Goal: Transaction & Acquisition: Purchase product/service

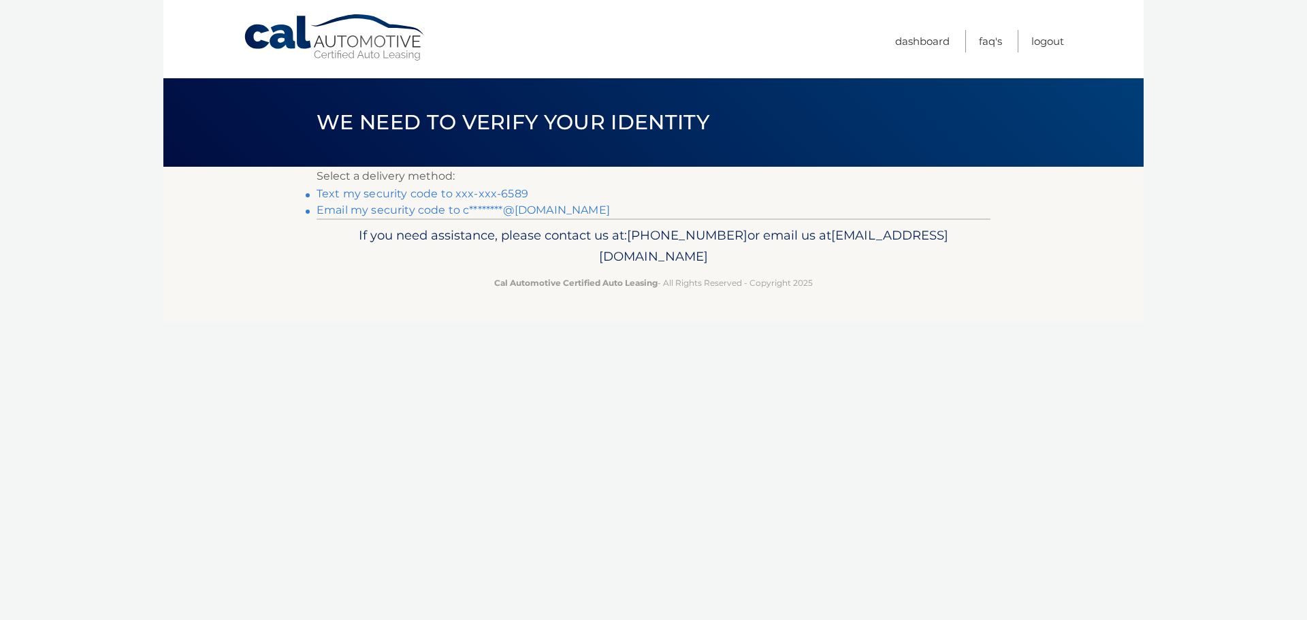
click at [383, 196] on link "Text my security code to xxx-xxx-6589" at bounding box center [423, 193] width 212 height 13
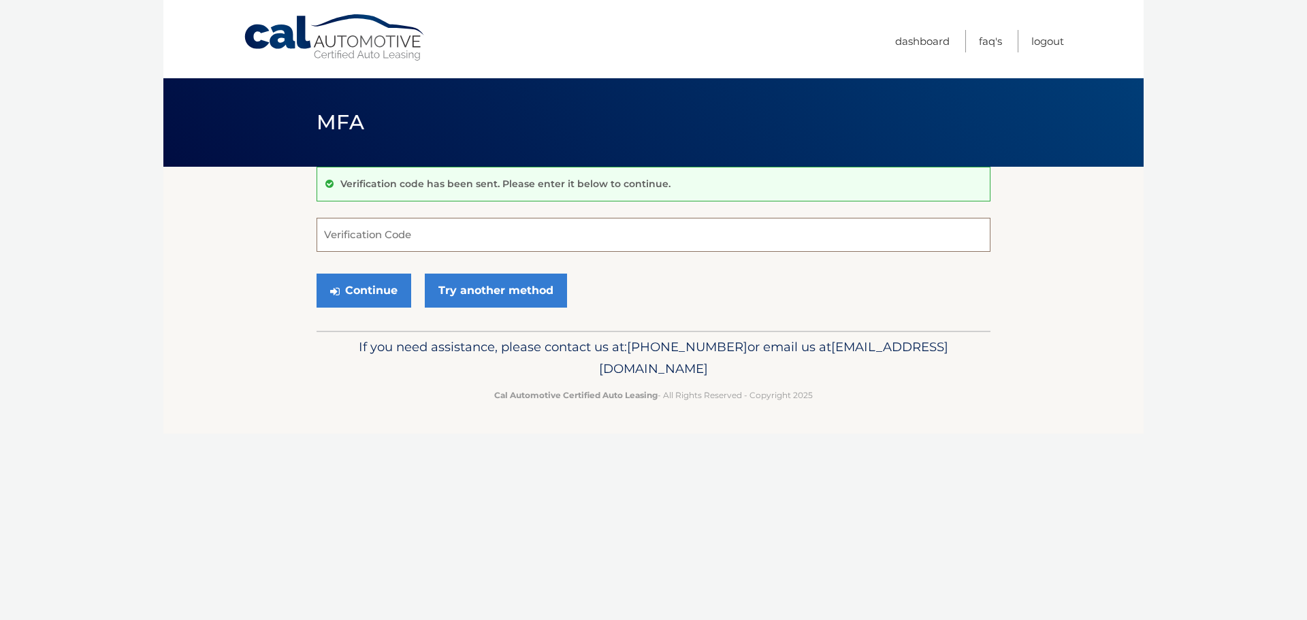
click at [391, 227] on input "Verification Code" at bounding box center [654, 235] width 674 height 34
type input "601822"
click at [355, 278] on button "Continue" at bounding box center [364, 291] width 95 height 34
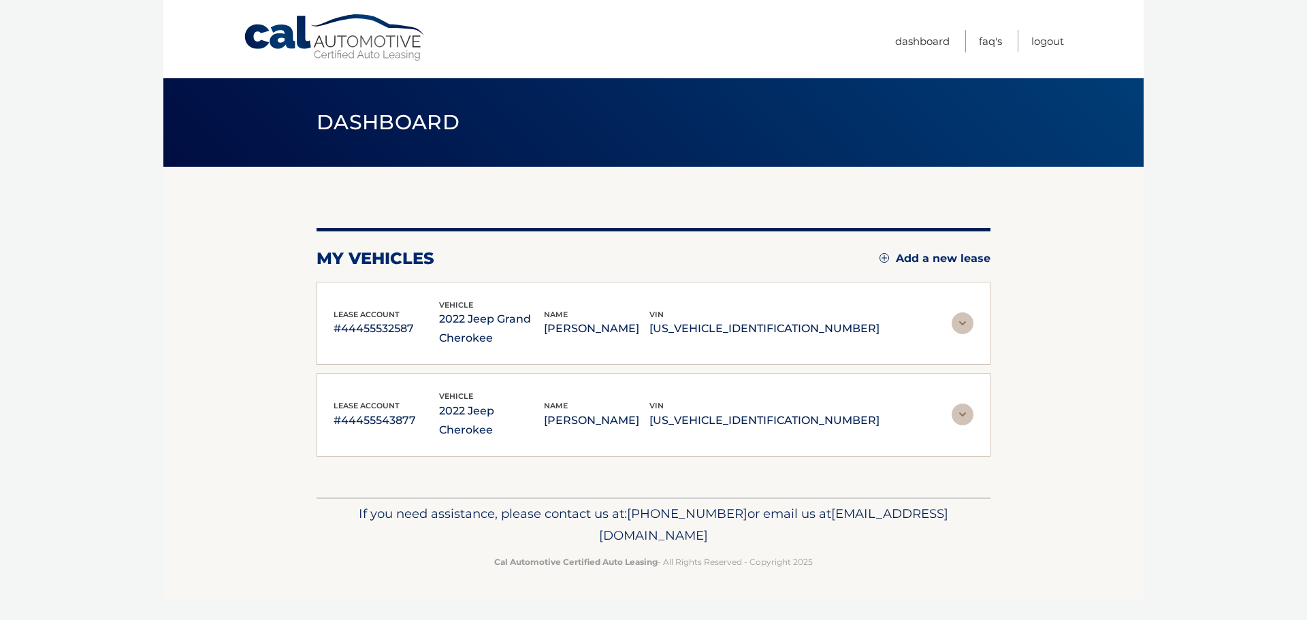
click at [954, 320] on img at bounding box center [963, 323] width 22 height 22
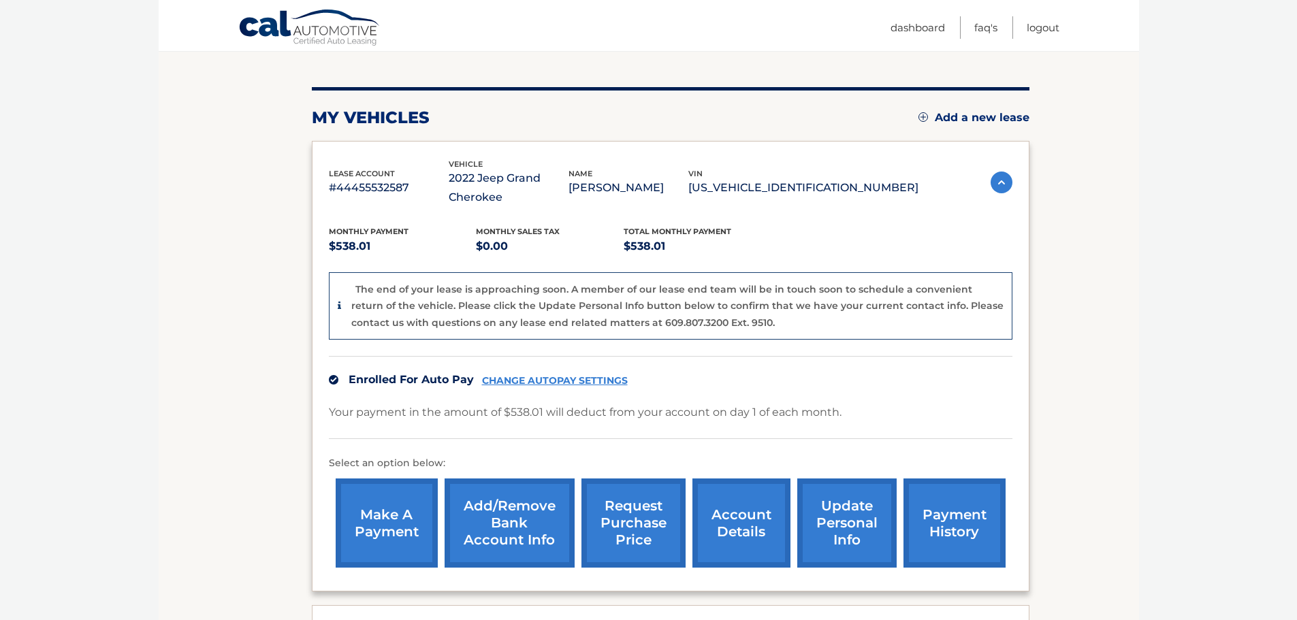
scroll to position [204, 0]
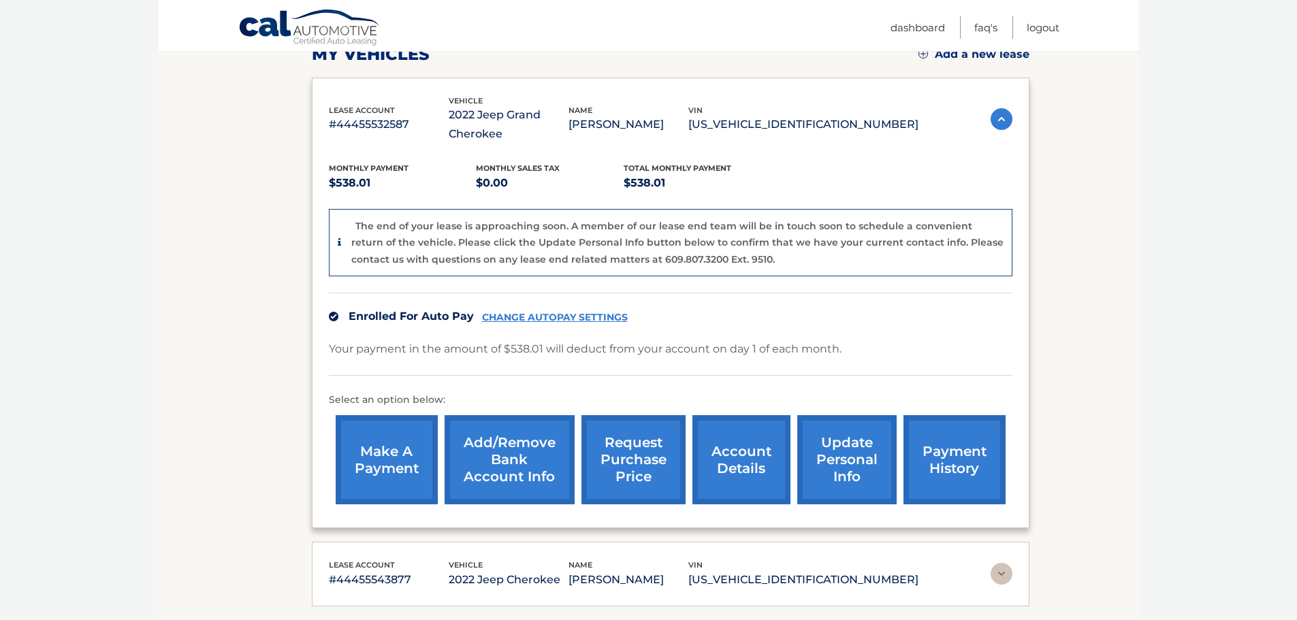
click at [394, 468] on link "make a payment" at bounding box center [387, 459] width 102 height 89
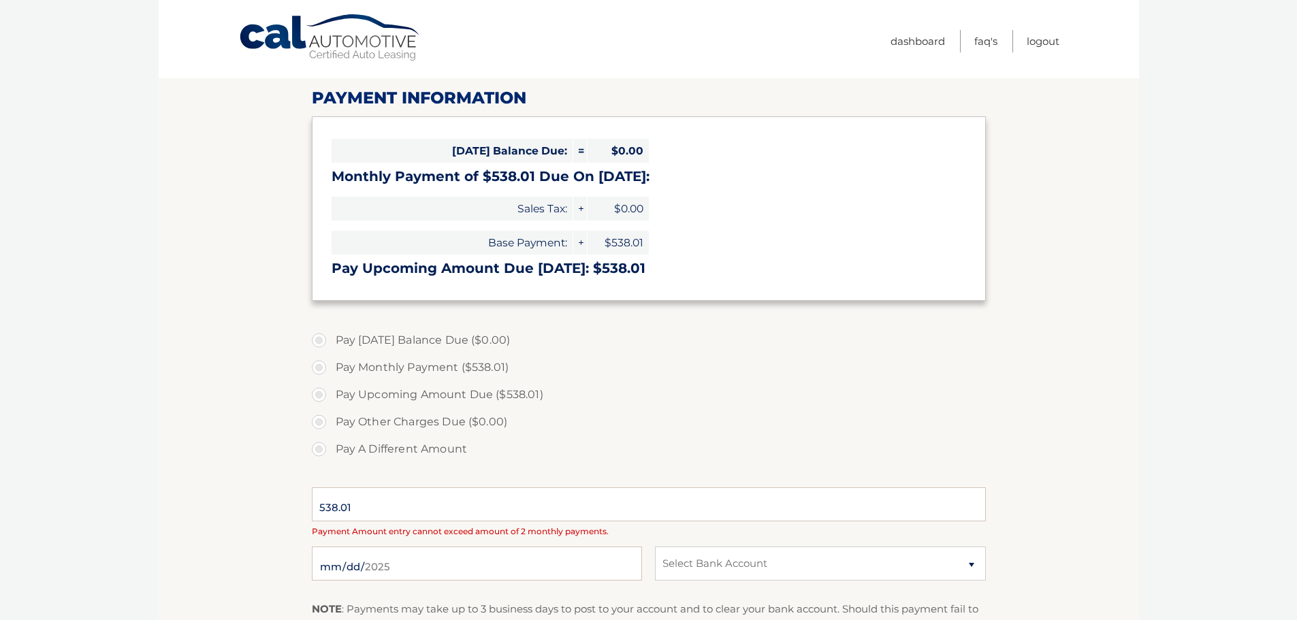
scroll to position [204, 0]
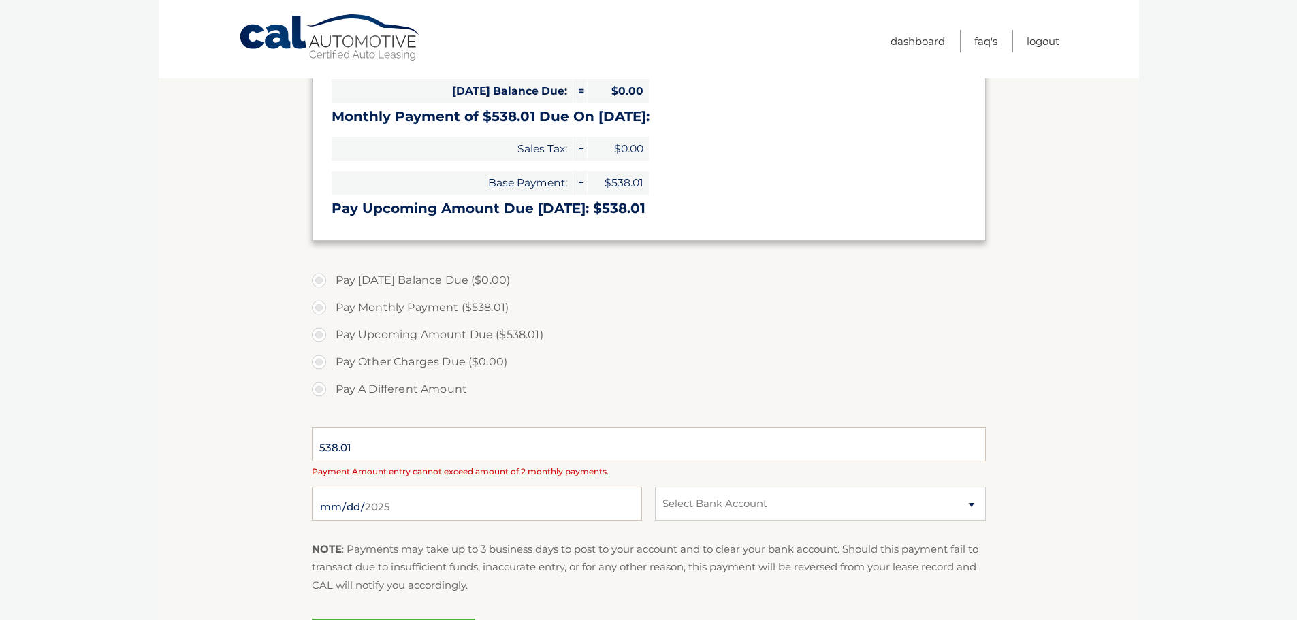
select select "YTU3NTdmODMtYjc0Yy00MGRiLTljODctZGNiOWFkOTU3YWRk"
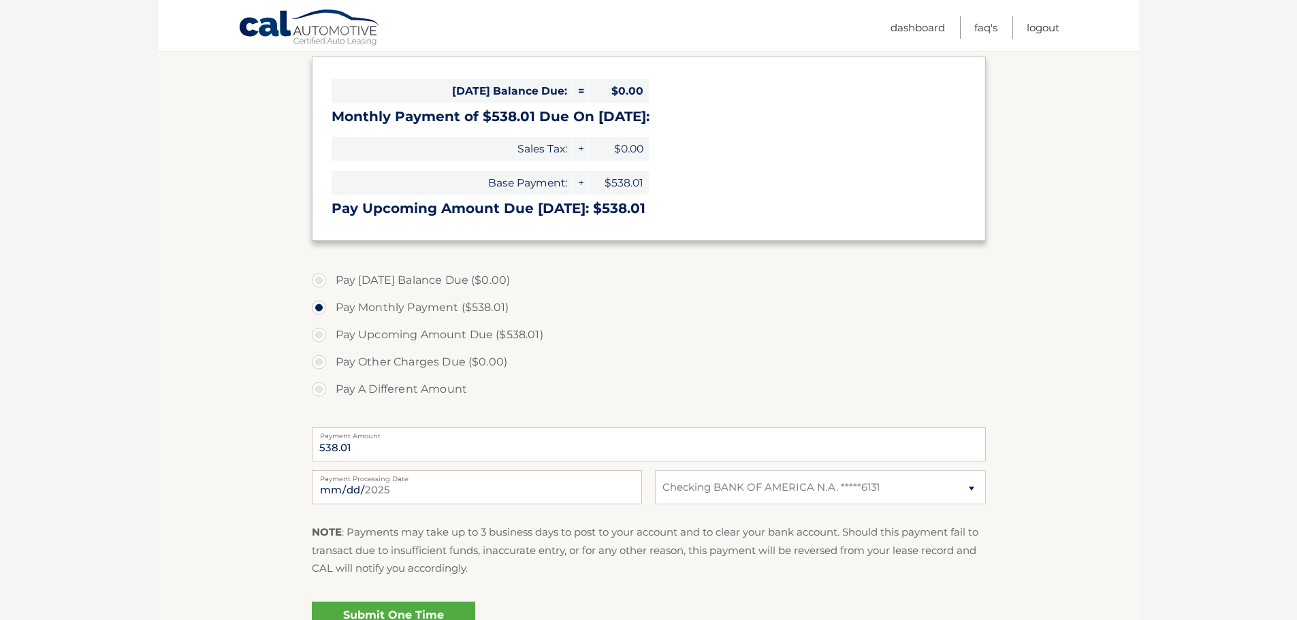
click at [316, 339] on label "Pay Upcoming Amount Due ($538.01)" at bounding box center [649, 334] width 674 height 27
click at [317, 339] on input "Pay Upcoming Amount Due ($538.01)" at bounding box center [324, 332] width 14 height 22
radio input "true"
click at [320, 387] on label "Pay A Different Amount" at bounding box center [649, 389] width 674 height 27
click at [320, 387] on input "Pay A Different Amount" at bounding box center [324, 387] width 14 height 22
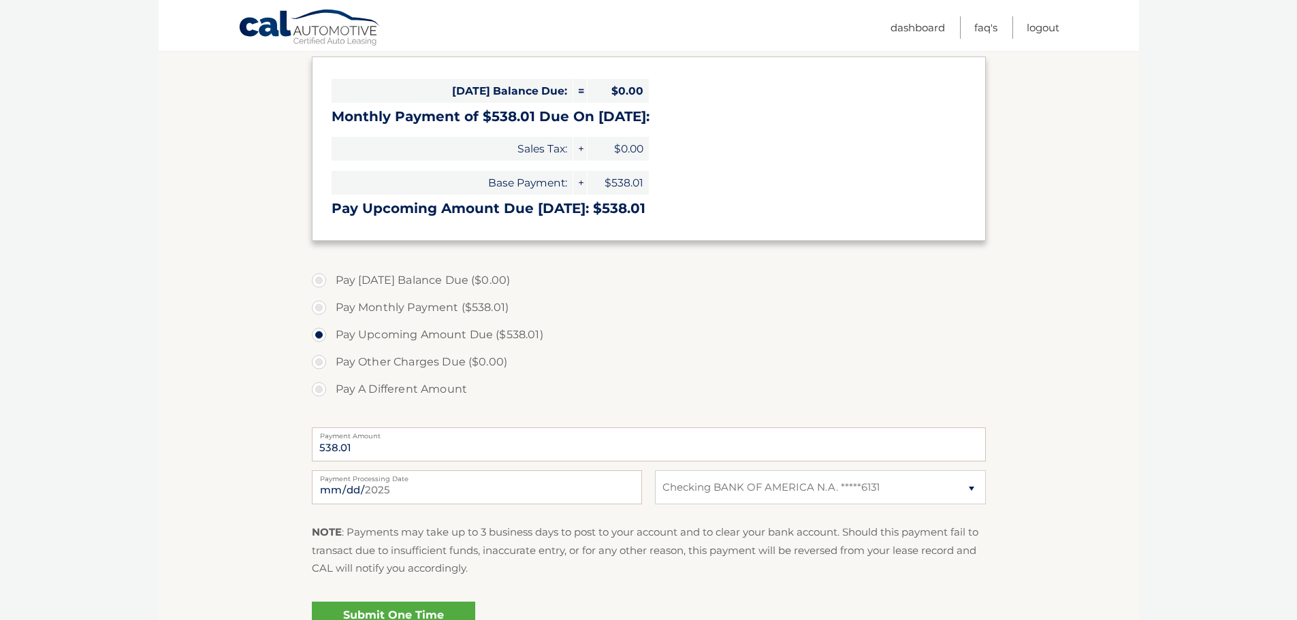
radio input "true"
type input "808.00"
click at [878, 485] on select "Select Bank Account Checking BANK OF AMERICA N.A. *****6131" at bounding box center [820, 487] width 330 height 34
click at [1165, 416] on html "Cal Automotive Menu Dashboard FAQ's Logout" at bounding box center [648, 106] width 1297 height 620
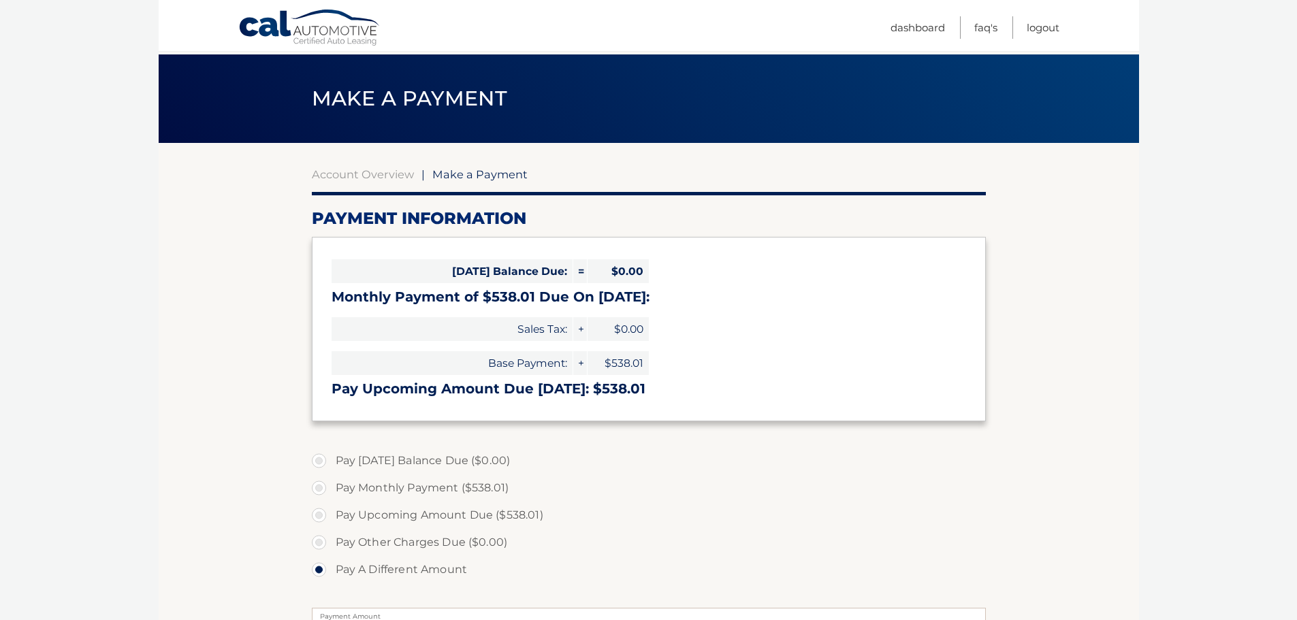
scroll to position [0, 0]
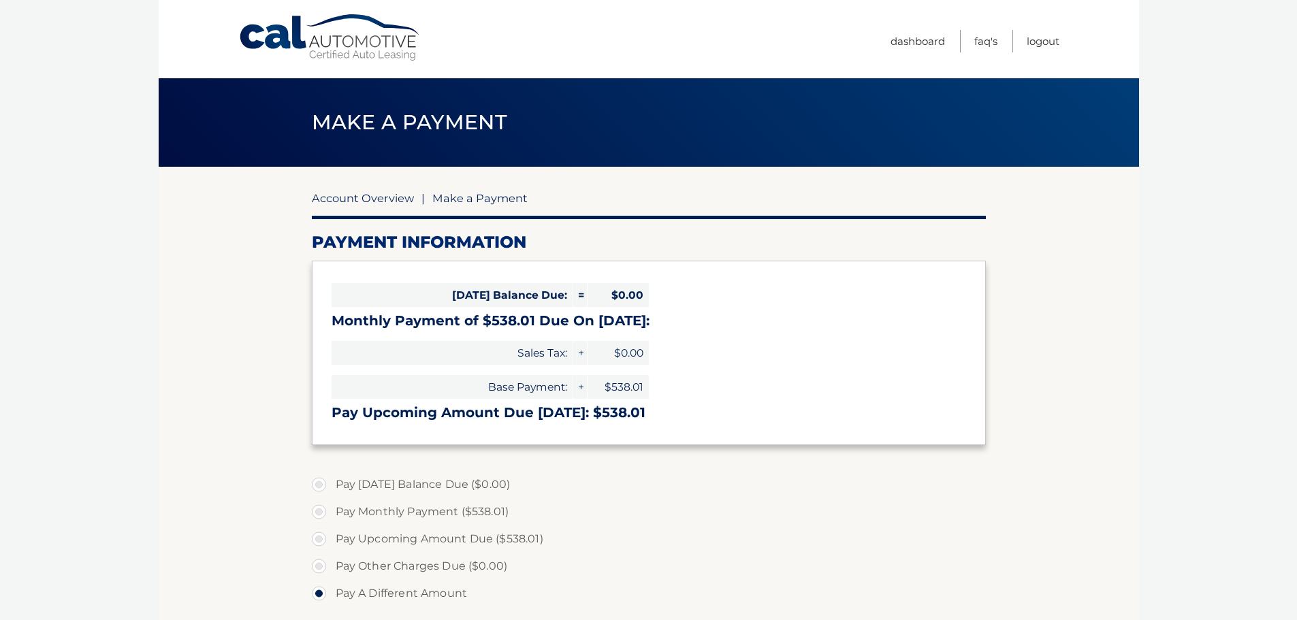
click at [342, 195] on link "Account Overview" at bounding box center [363, 198] width 102 height 14
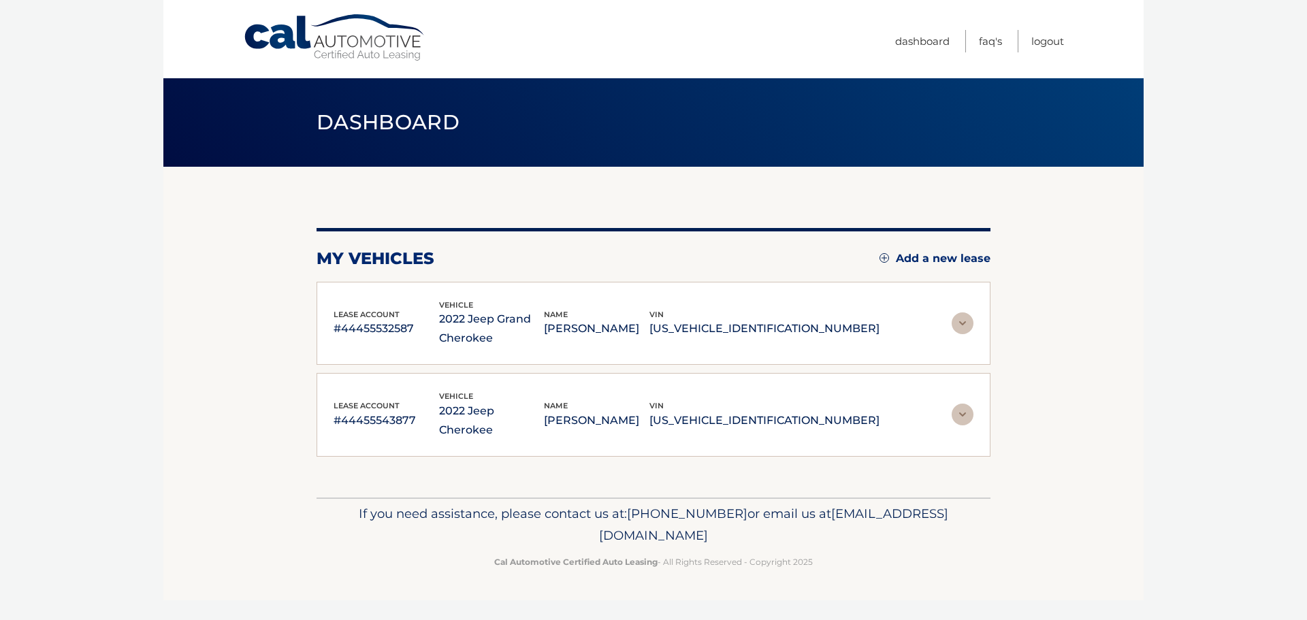
click at [961, 327] on img at bounding box center [963, 323] width 22 height 22
click at [961, 325] on img at bounding box center [963, 323] width 22 height 22
click at [912, 40] on link "Dashboard" at bounding box center [922, 41] width 54 height 22
click at [965, 326] on img at bounding box center [963, 323] width 22 height 22
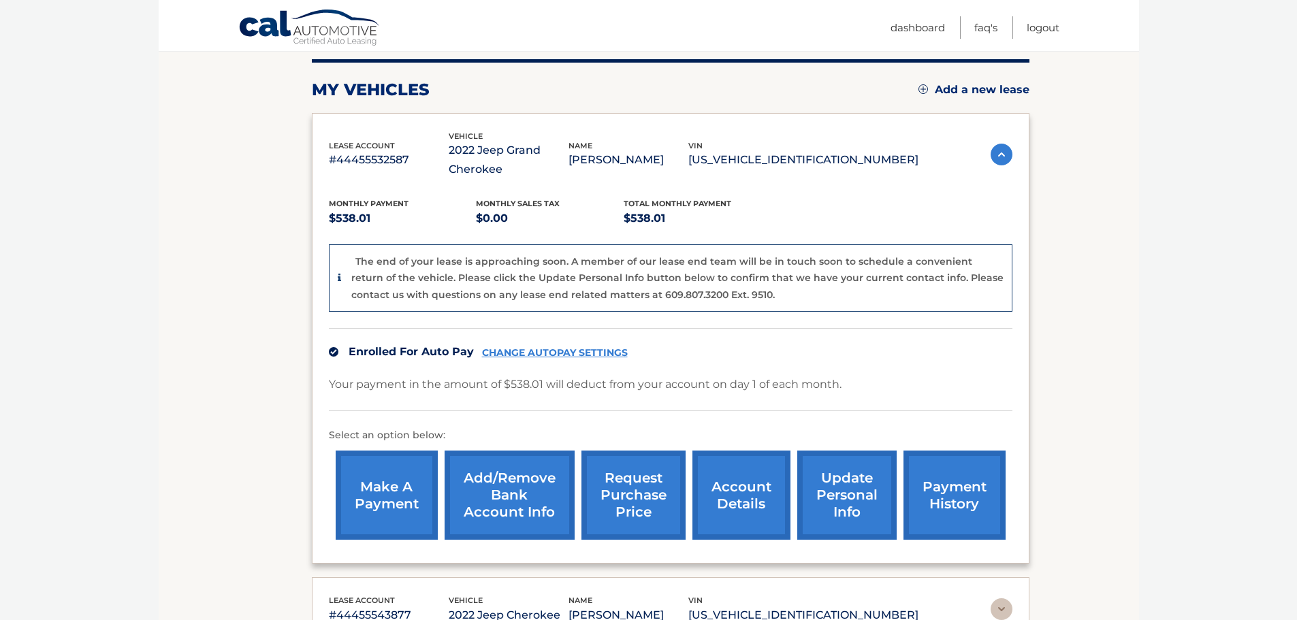
scroll to position [204, 0]
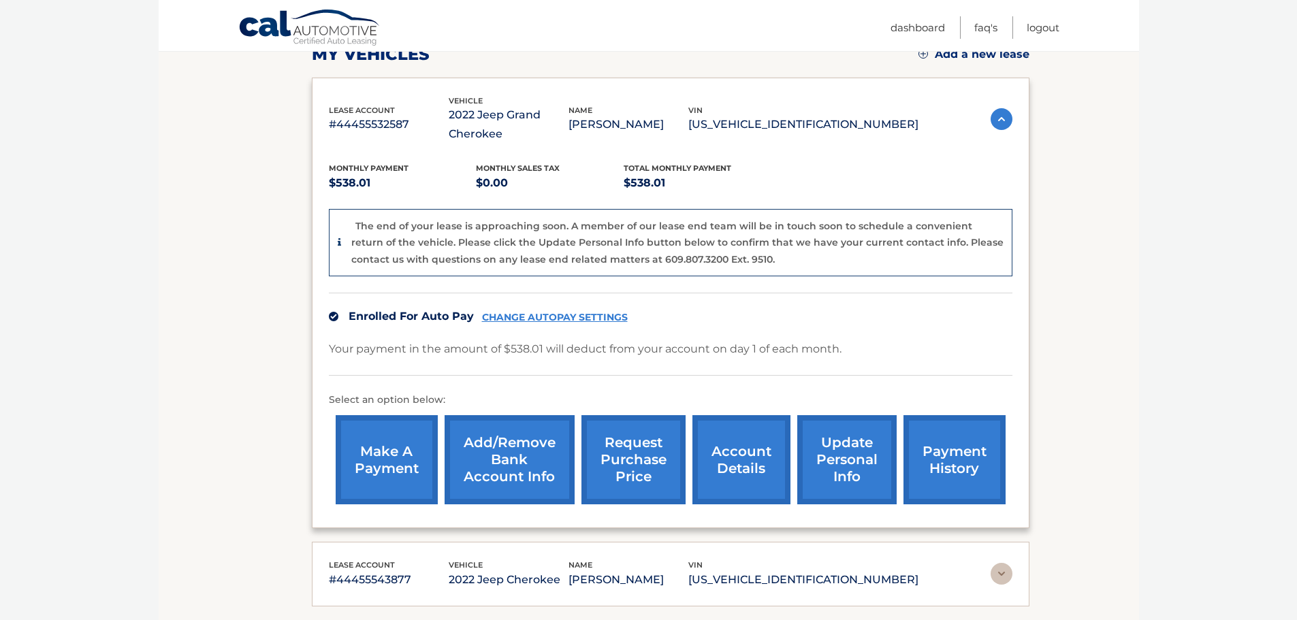
click at [560, 315] on link "CHANGE AUTOPAY SETTINGS" at bounding box center [555, 318] width 146 height 12
click at [840, 448] on link "update personal info" at bounding box center [846, 459] width 99 height 89
click at [506, 451] on link "Add/Remove bank account info" at bounding box center [510, 459] width 130 height 89
click at [393, 454] on link "make a payment" at bounding box center [387, 459] width 102 height 89
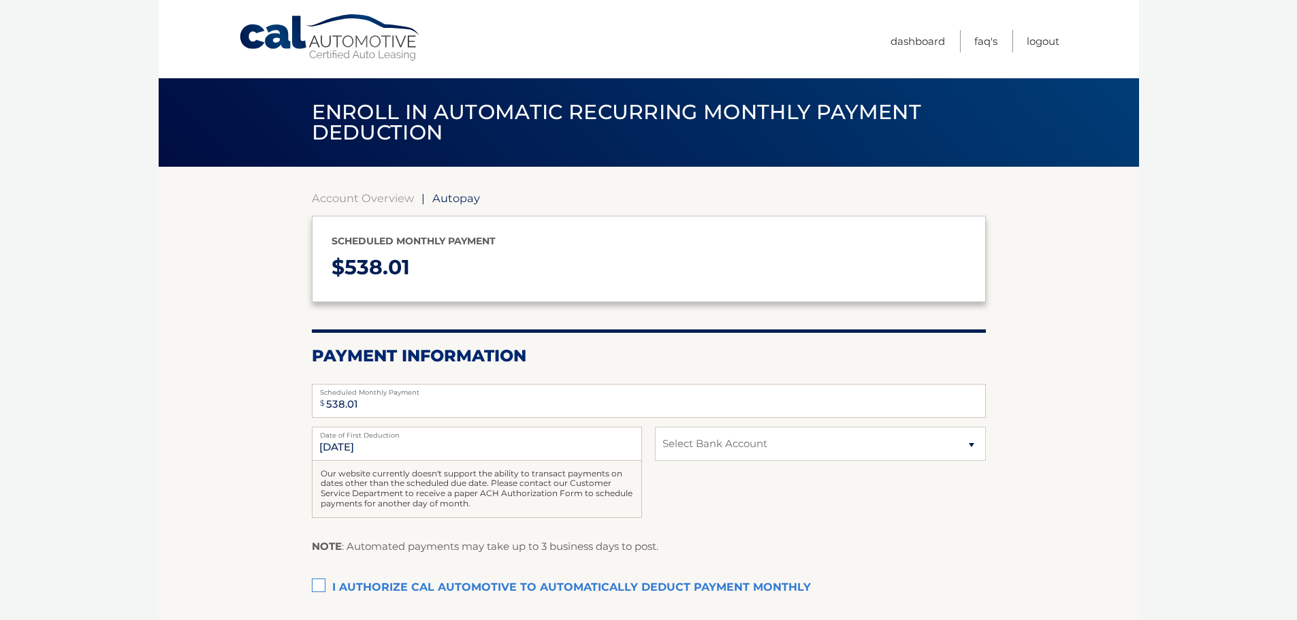
select select "YTU3NTdmODMtYjc0Yy00MGRiLTljODctZGNiOWFkOTU3YWRk"
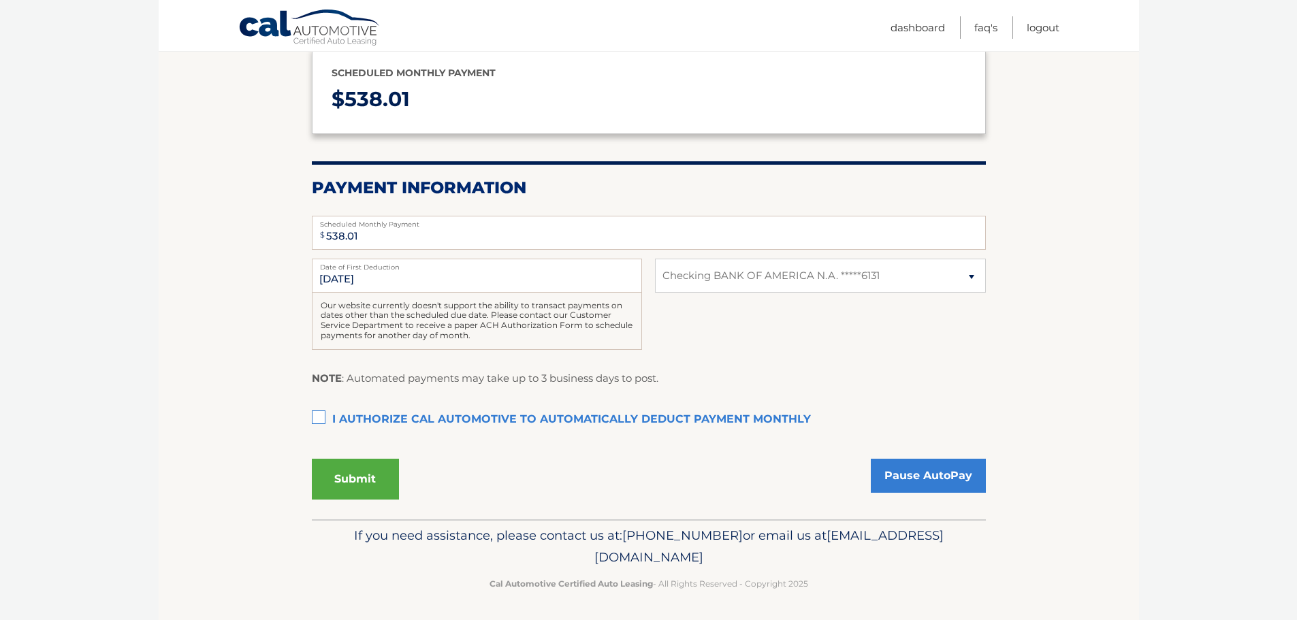
scroll to position [170, 0]
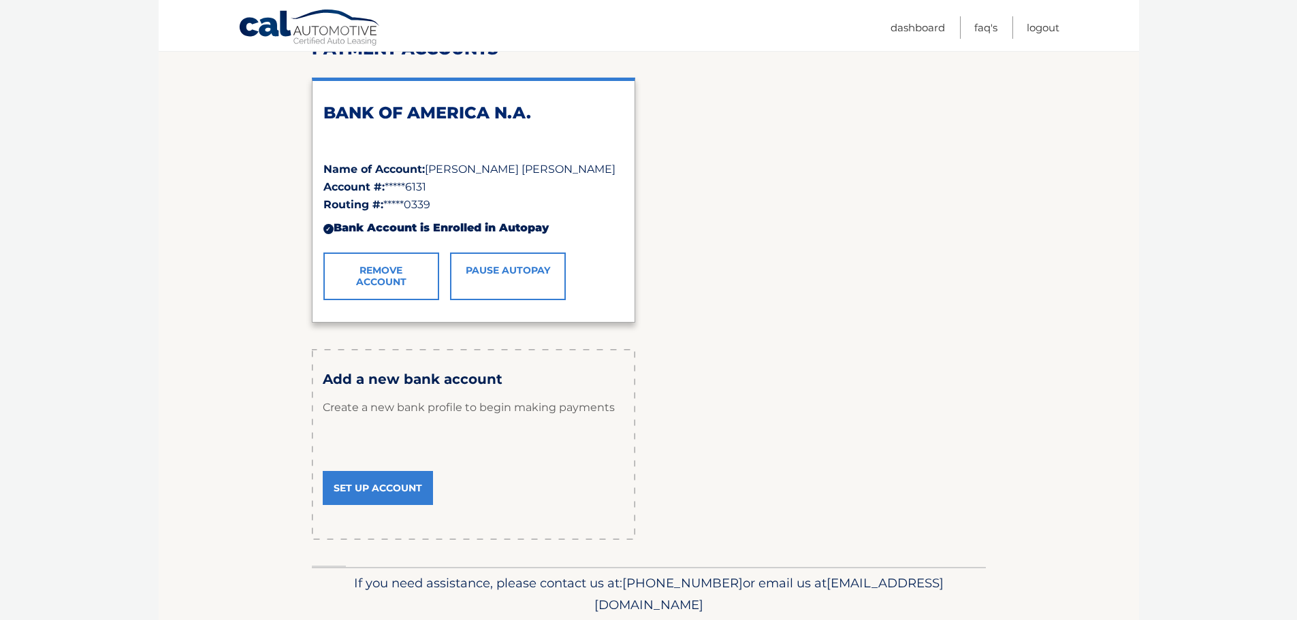
scroll to position [204, 0]
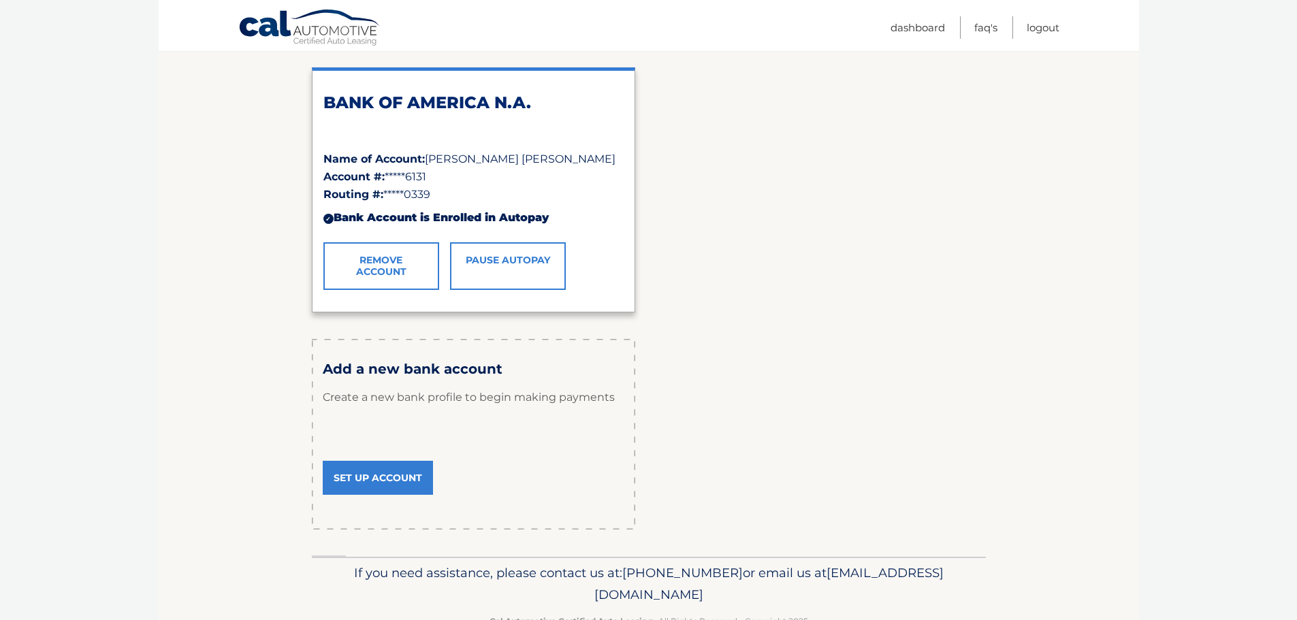
click at [364, 476] on link "Set Up Account" at bounding box center [378, 478] width 110 height 34
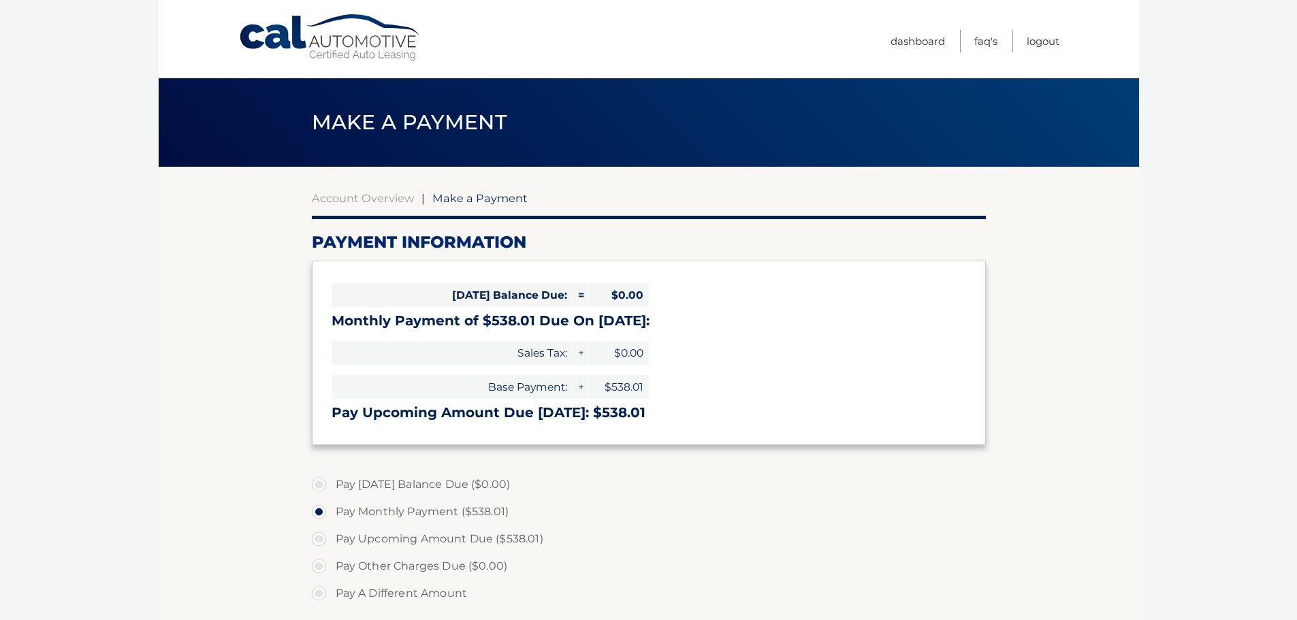
select select "YTU3NTdmODMtYjc0Yy00MGRiLTljODctZGNiOWFkOTU3YWRk"
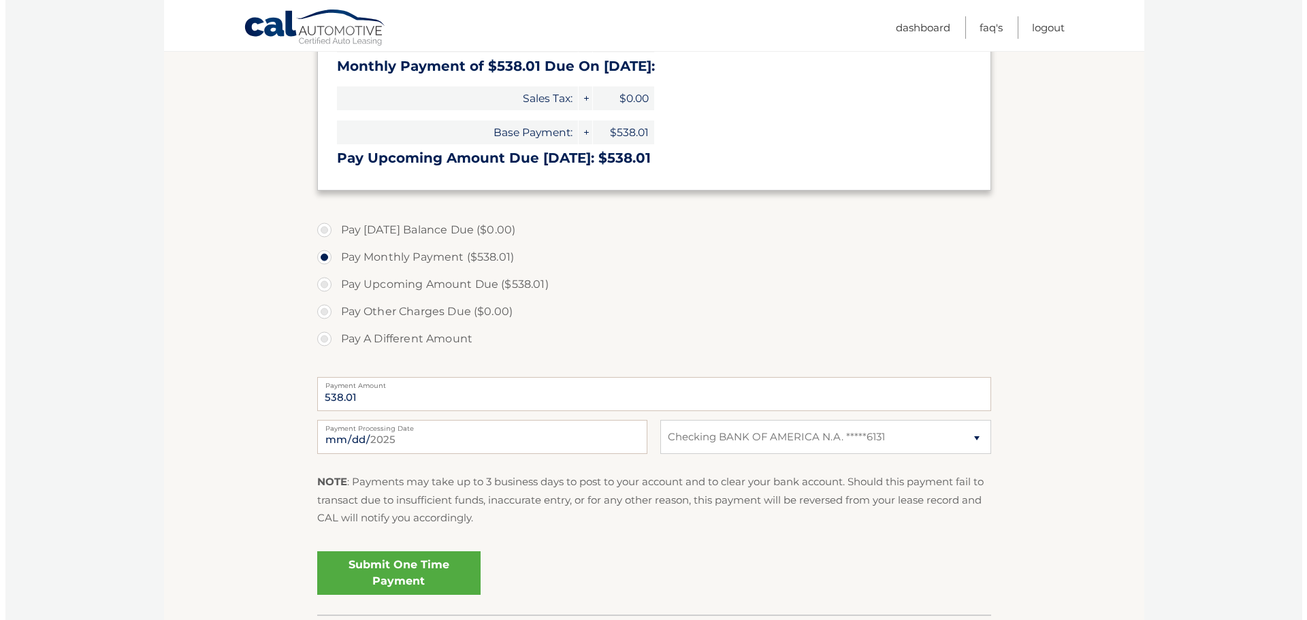
scroll to position [272, 0]
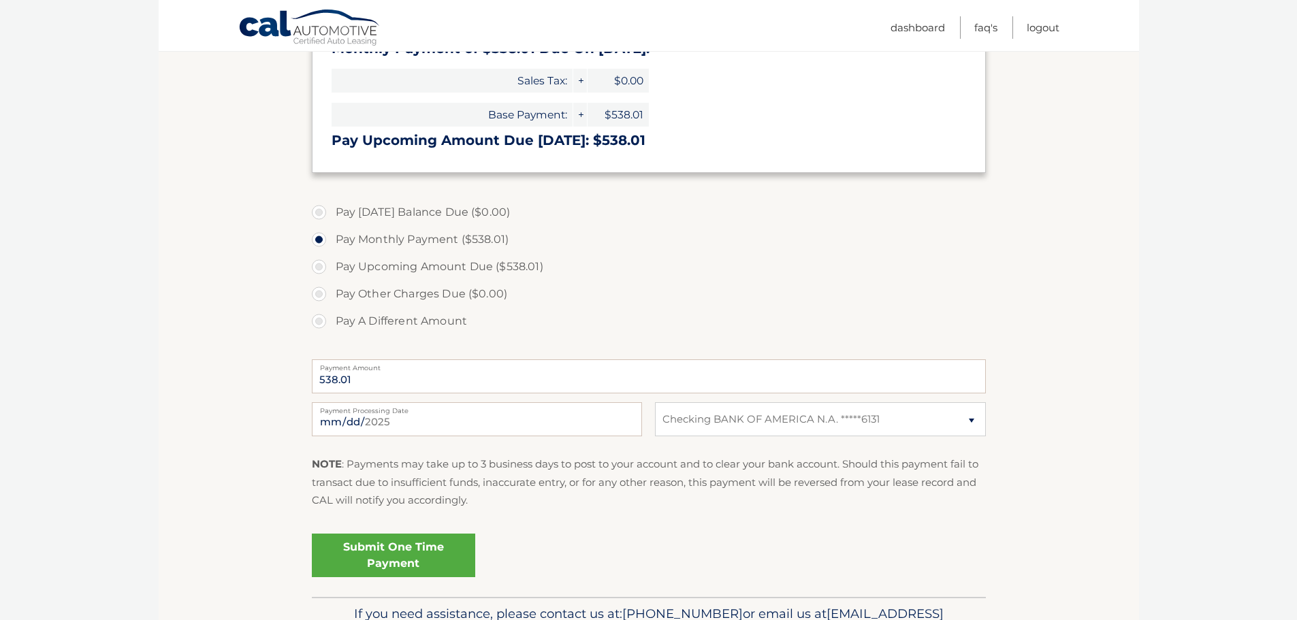
click at [318, 320] on label "Pay A Different Amount" at bounding box center [649, 321] width 674 height 27
click at [318, 320] on input "Pay A Different Amount" at bounding box center [324, 319] width 14 height 22
radio input "true"
type input "1614.03"
click at [413, 418] on input "2025-08-21" at bounding box center [477, 419] width 330 height 34
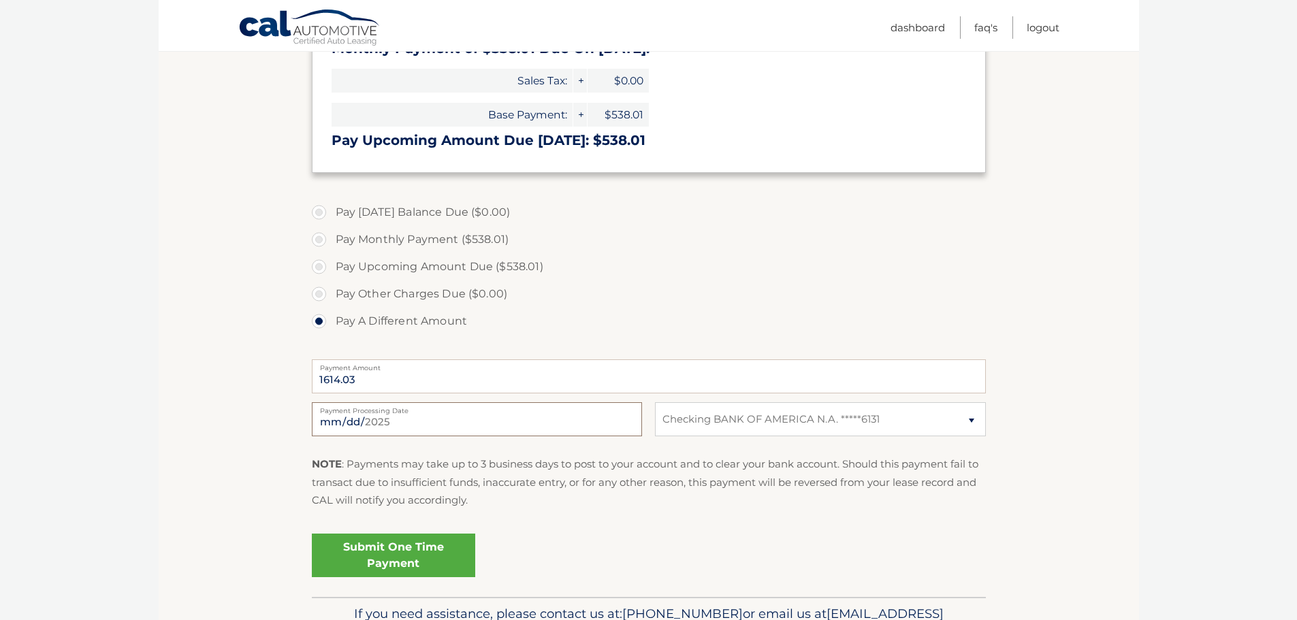
click at [413, 418] on input "2025-08-21" at bounding box center [477, 419] width 330 height 34
drag, startPoint x: 1144, startPoint y: 452, endPoint x: 1136, endPoint y: 453, distance: 8.2
click at [1136, 348] on html "Cal Automotive Menu Dashboard FAQ's Logout" at bounding box center [648, 38] width 1297 height 620
click at [415, 560] on link "Submit One Time Payment" at bounding box center [393, 556] width 163 height 44
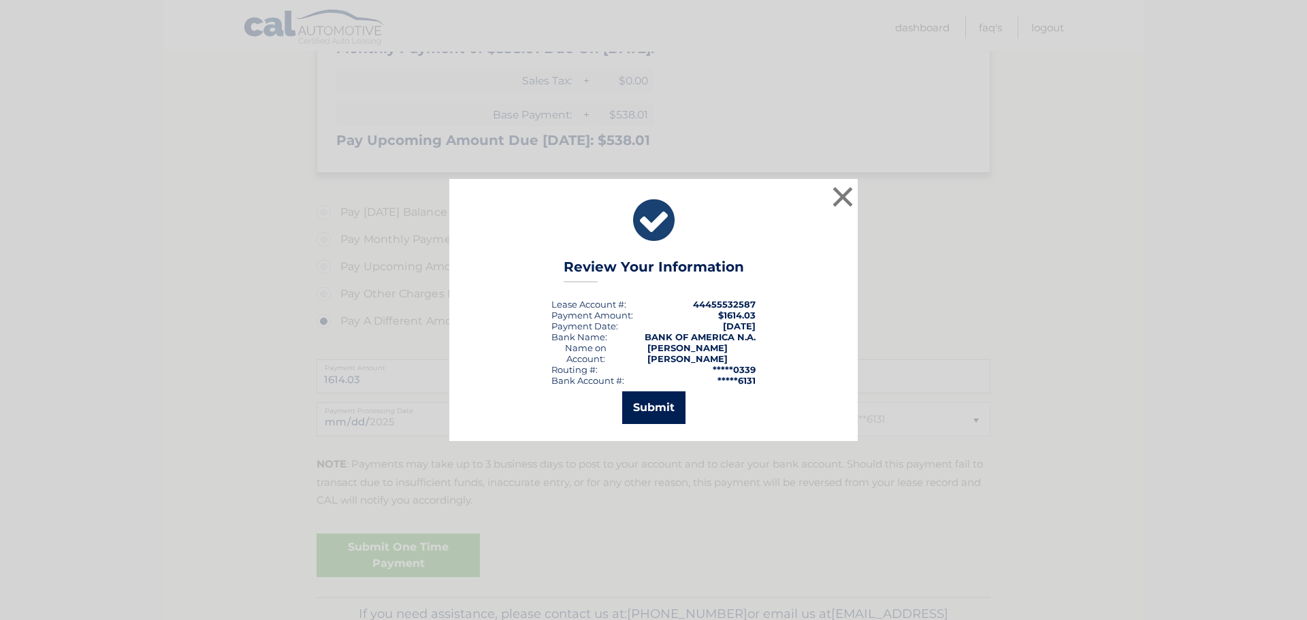
click at [669, 415] on button "Submit" at bounding box center [653, 407] width 63 height 33
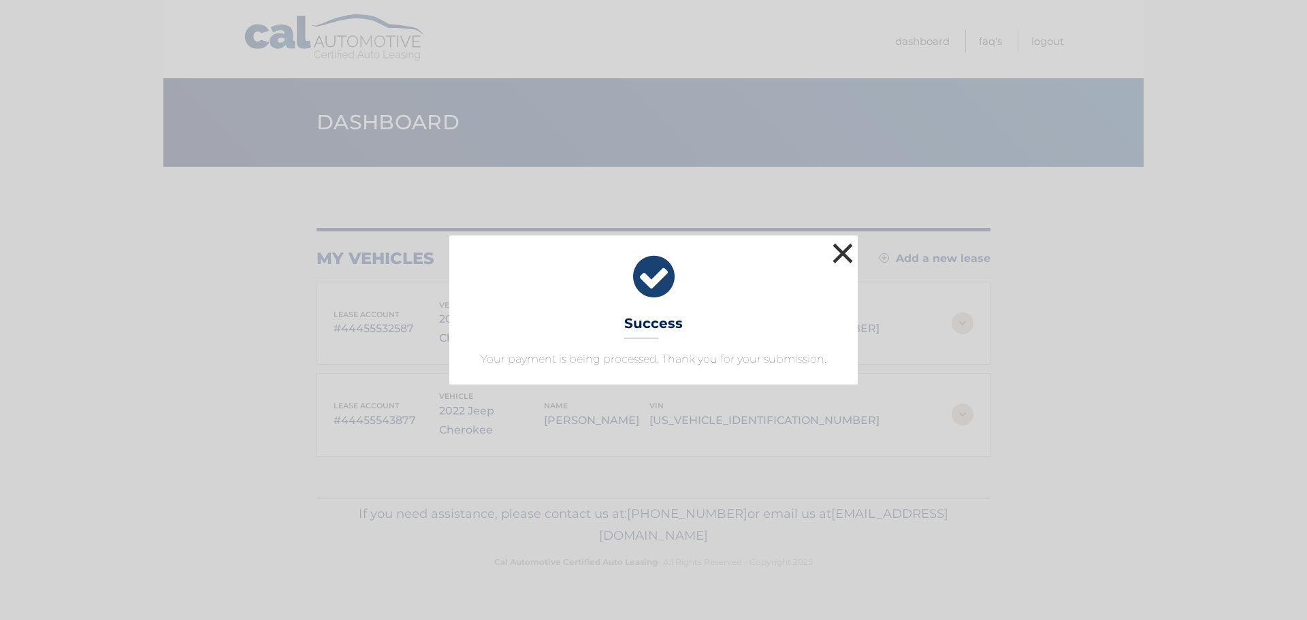
click at [843, 263] on button "×" at bounding box center [842, 253] width 27 height 27
